Goal: Find specific page/section: Find specific page/section

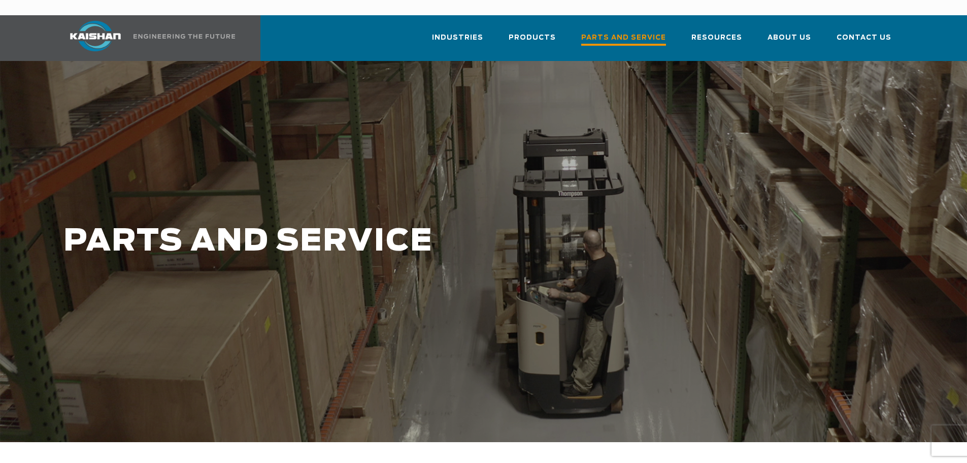
click at [601, 32] on span "Parts and Service" at bounding box center [623, 39] width 85 height 14
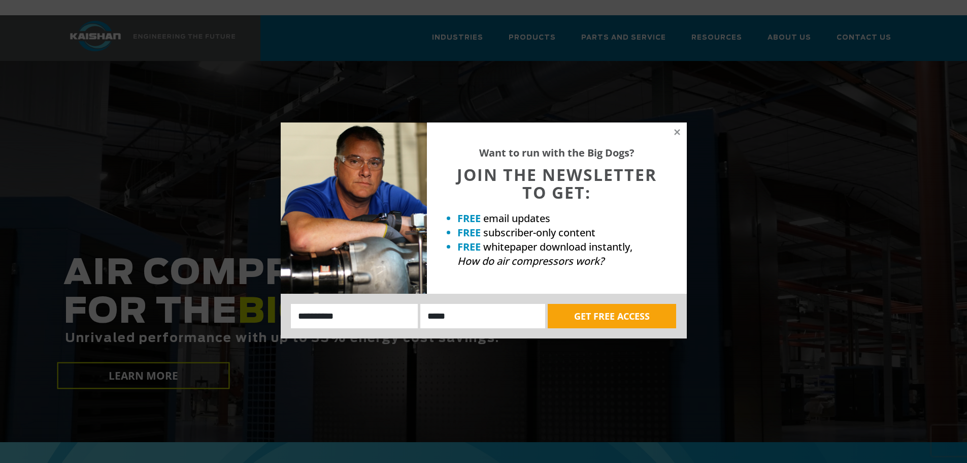
click at [826, 110] on div "Want to run with the Big Dogs? JOIN THE NEWSLETTER TO GET: FREE email updates F…" at bounding box center [483, 231] width 967 height 463
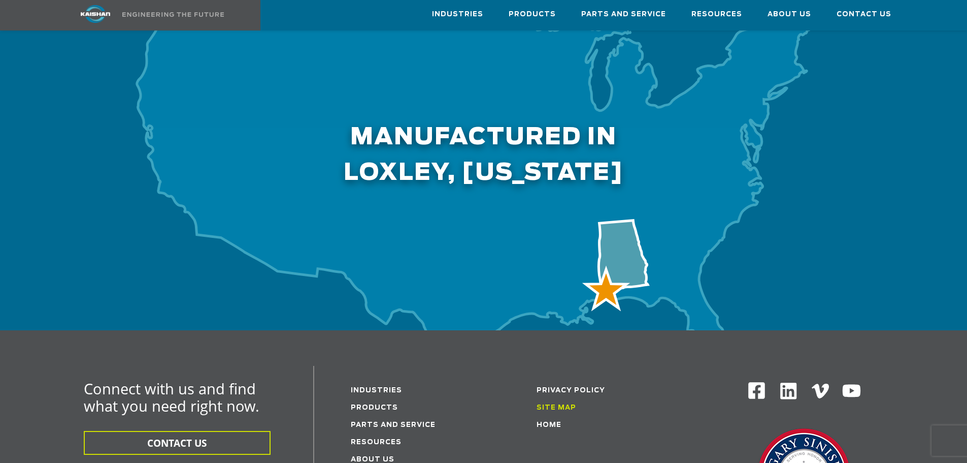
scroll to position [3301, 0]
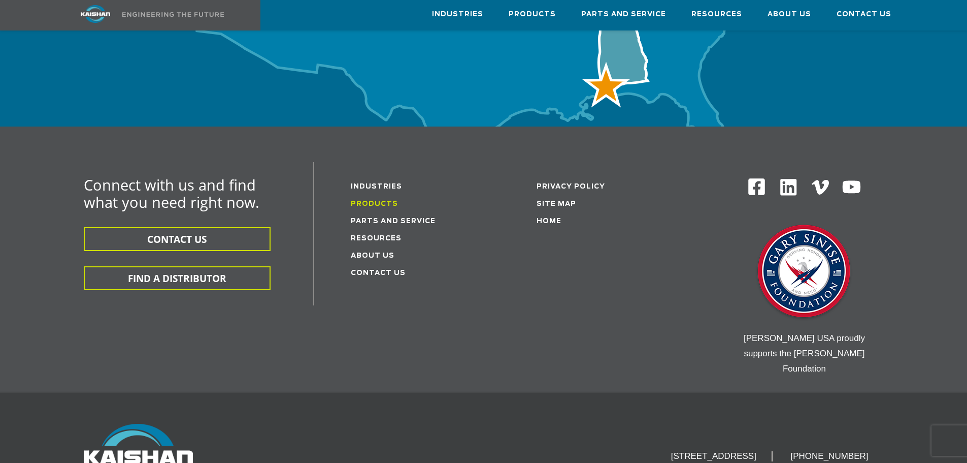
click at [363, 201] on link "Products" at bounding box center [374, 204] width 47 height 7
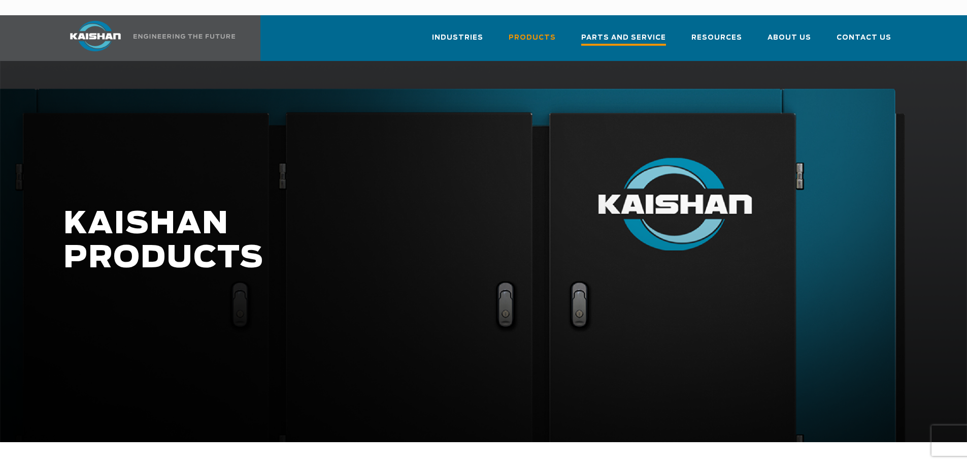
click at [603, 32] on span "Parts and Service" at bounding box center [623, 39] width 85 height 14
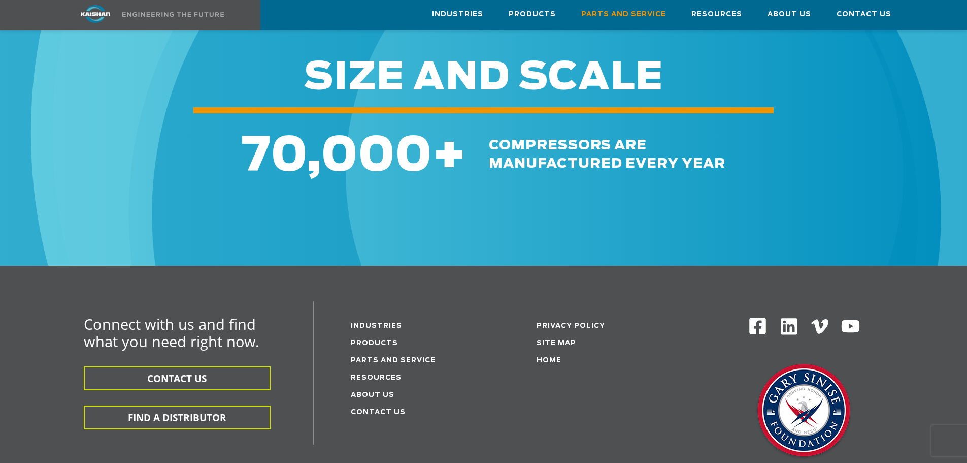
scroll to position [1269, 0]
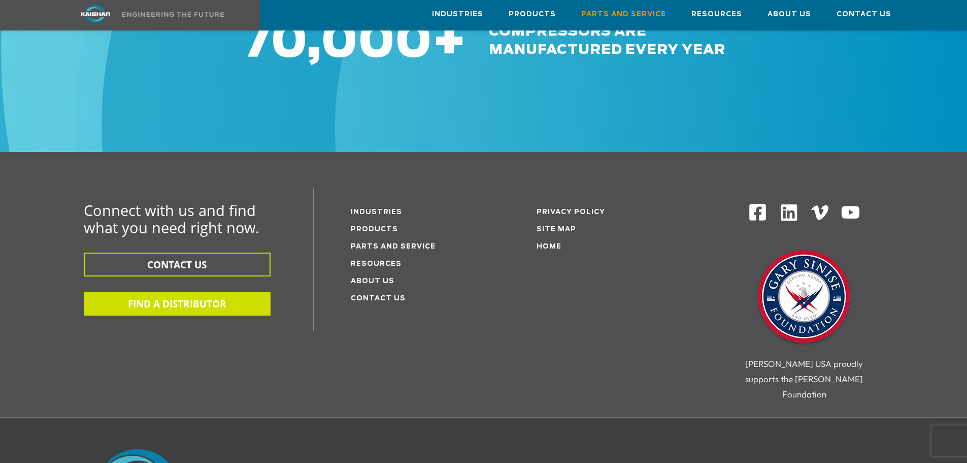
click at [184, 292] on button "FIND A DISTRIBUTOR" at bounding box center [177, 303] width 187 height 24
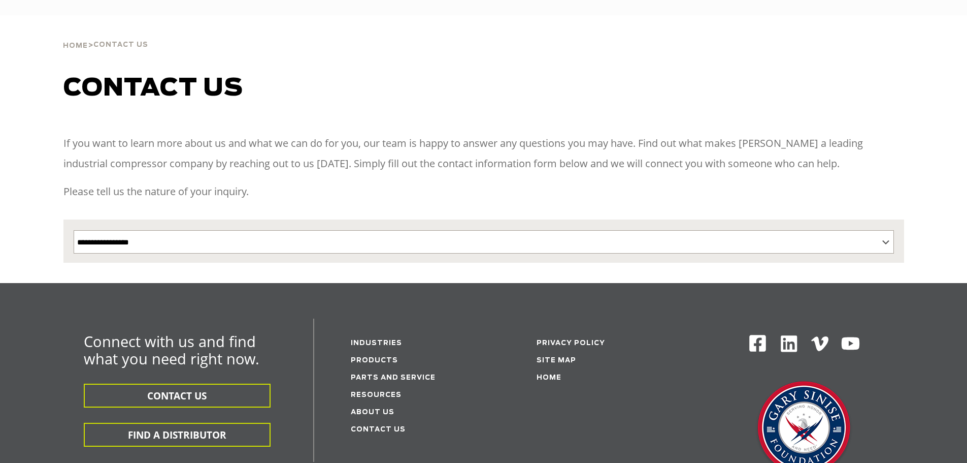
select select "**********"
